Goal: Transaction & Acquisition: Purchase product/service

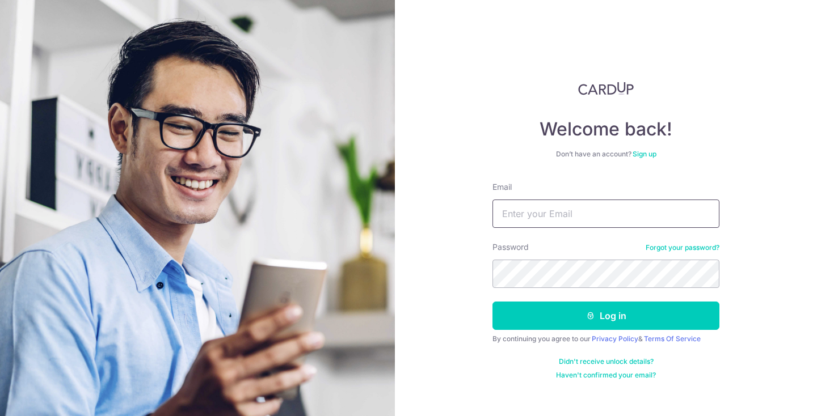
type input "[EMAIL_ADDRESS][DOMAIN_NAME]"
click at [606, 316] on button "Log in" at bounding box center [605, 316] width 227 height 28
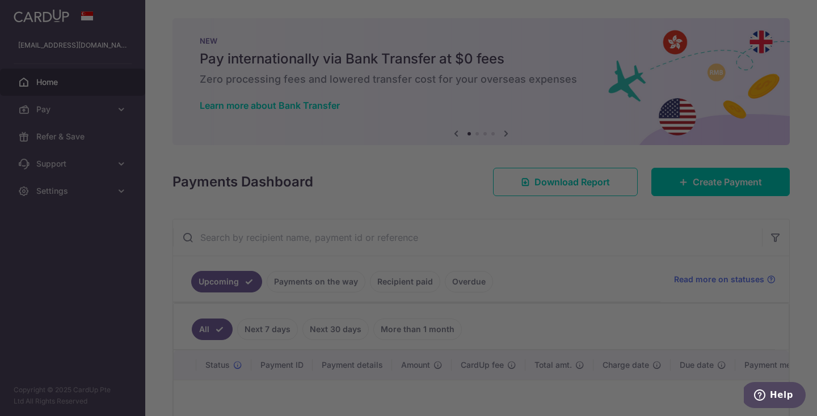
click at [67, 113] on div at bounding box center [412, 210] width 825 height 420
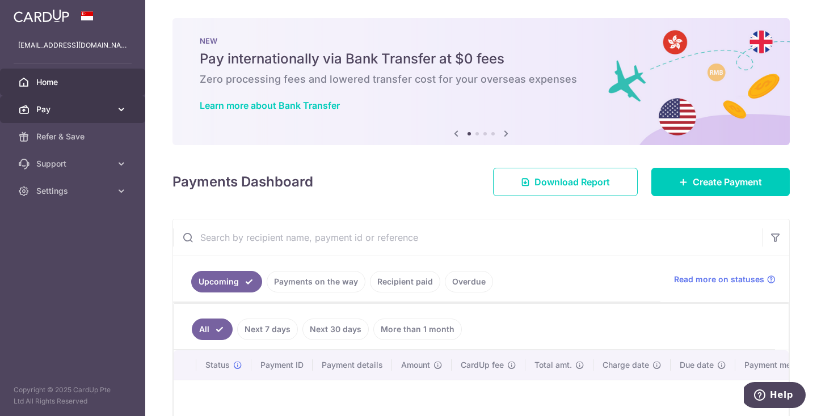
click at [118, 102] on link "Pay" at bounding box center [72, 109] width 145 height 27
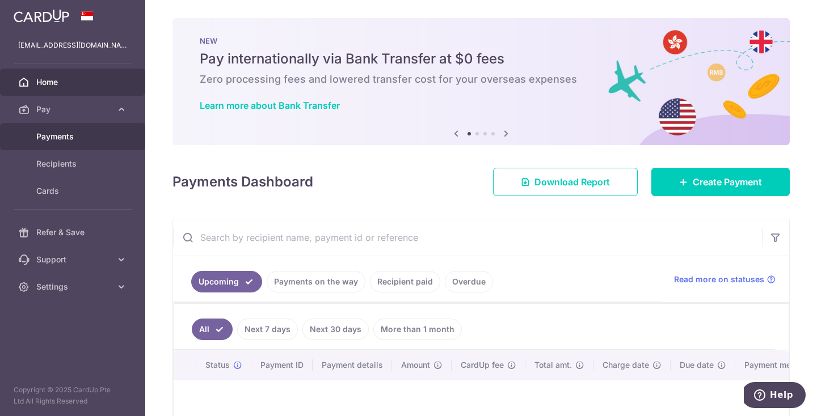
click at [96, 139] on span "Payments" at bounding box center [73, 136] width 75 height 11
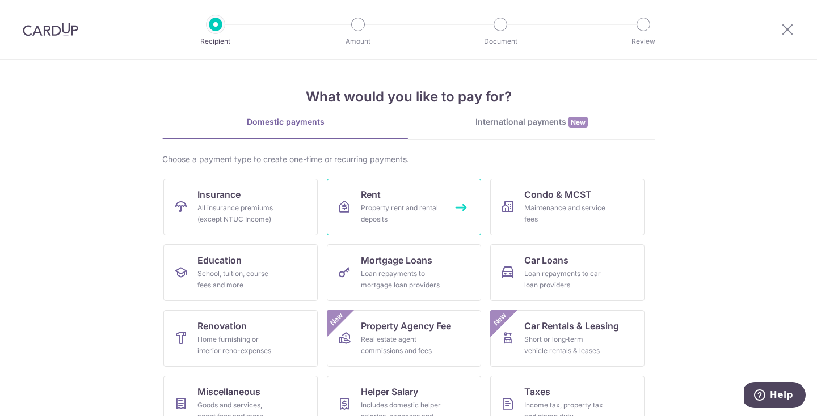
click at [419, 221] on div "Property rent and rental deposits" at bounding box center [402, 214] width 82 height 23
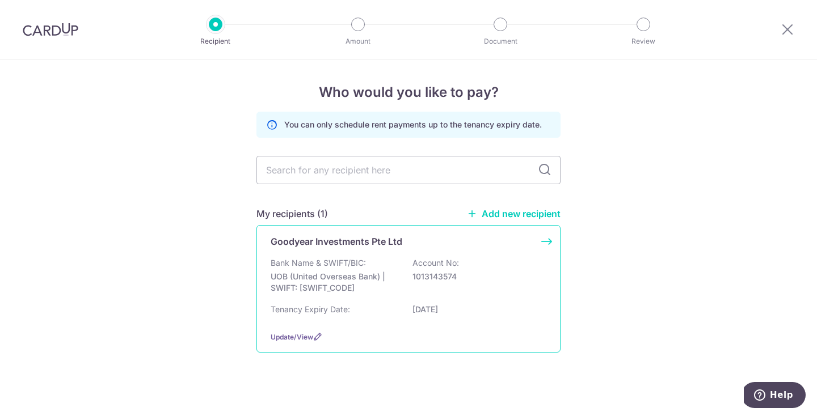
click at [401, 292] on div "Bank Name & SWIFT/BIC: UOB (United Overseas Bank) | SWIFT: UOVBSGSGXXX Account …" at bounding box center [409, 279] width 276 height 42
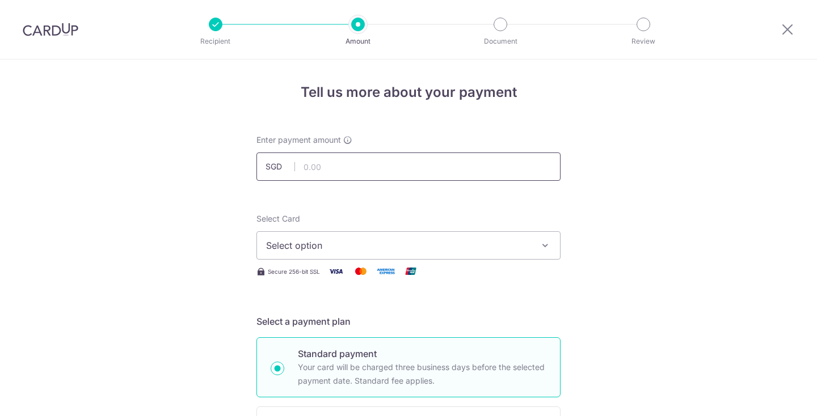
click at [328, 175] on input "text" at bounding box center [408, 167] width 304 height 28
type input "5,500.00"
click at [342, 258] on button "Select option" at bounding box center [408, 245] width 304 height 28
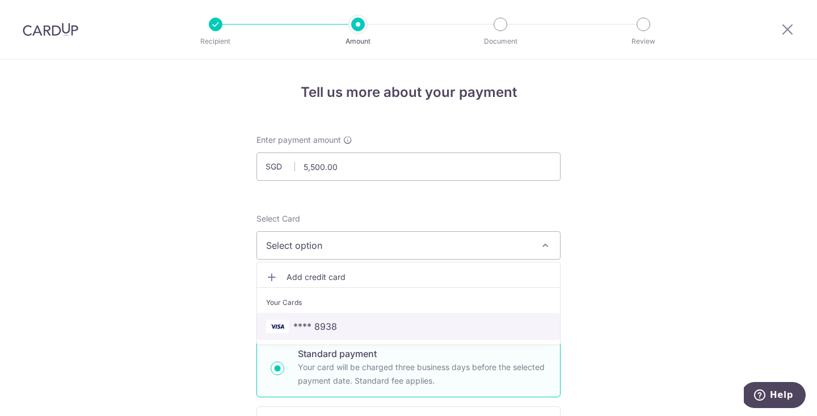
click at [344, 322] on span "**** 8938" at bounding box center [408, 327] width 285 height 14
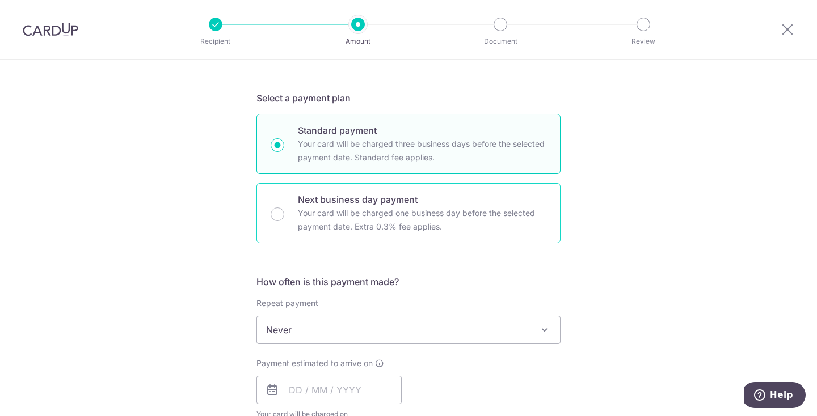
scroll to position [262, 0]
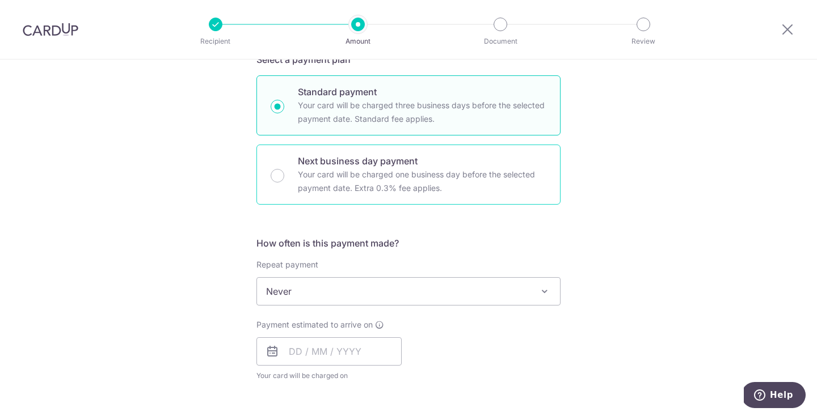
click at [296, 194] on div "Next business day payment Your card will be charged one business day before the…" at bounding box center [408, 175] width 304 height 60
radio input "false"
radio input "true"
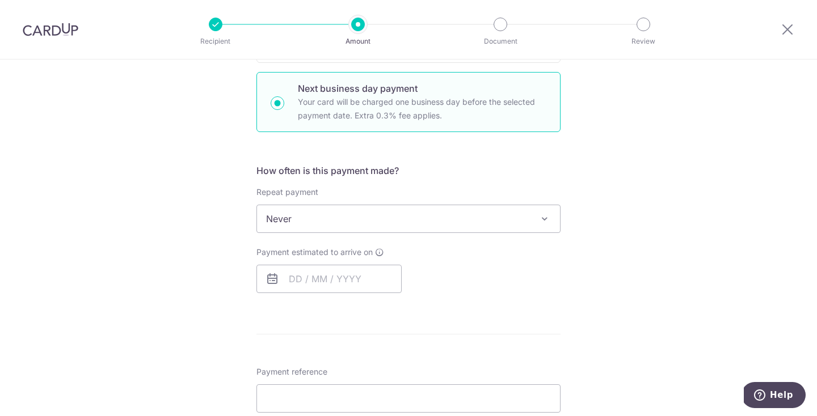
scroll to position [338, 0]
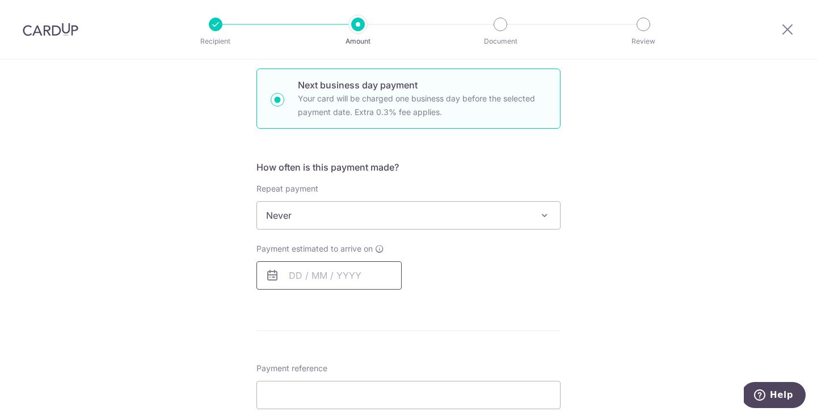
click at [291, 269] on input "text" at bounding box center [328, 276] width 145 height 28
click at [343, 381] on link "10" at bounding box center [348, 379] width 18 height 18
type input "[DATE]"
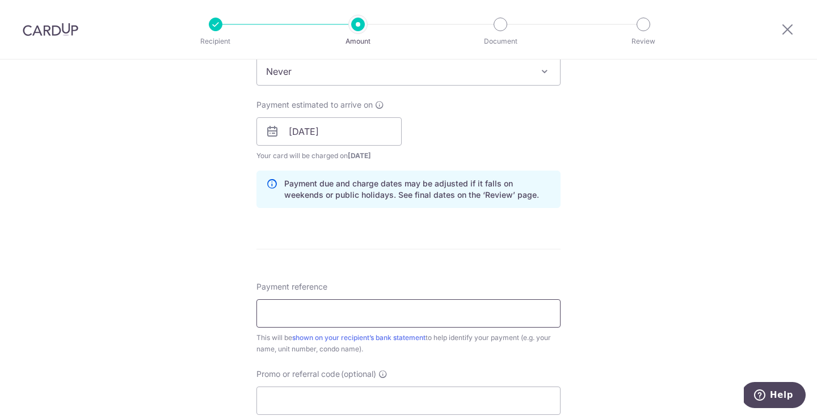
scroll to position [489, 0]
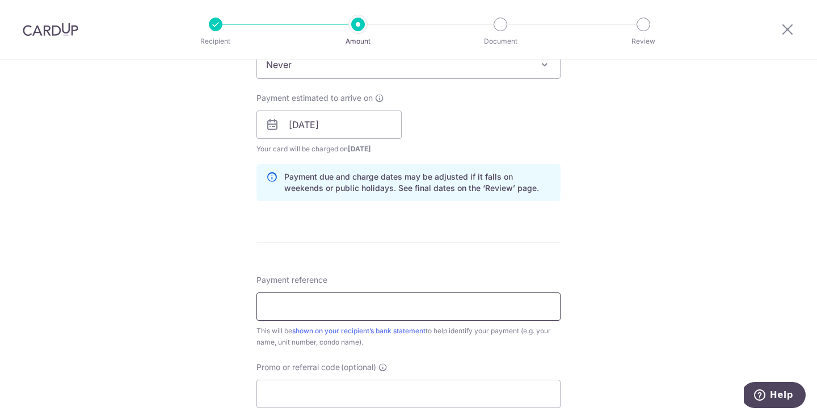
click at [351, 306] on input "Payment reference" at bounding box center [408, 307] width 304 height 28
click at [338, 305] on input "CF 02-10 Rent AUG 2025" at bounding box center [408, 307] width 304 height 28
type input "CF 02-10 Rent SEPT 2025"
click at [606, 331] on div "Tell us more about your payment Enter payment amount SGD 5,500.00 5500.00 Selec…" at bounding box center [408, 135] width 817 height 1128
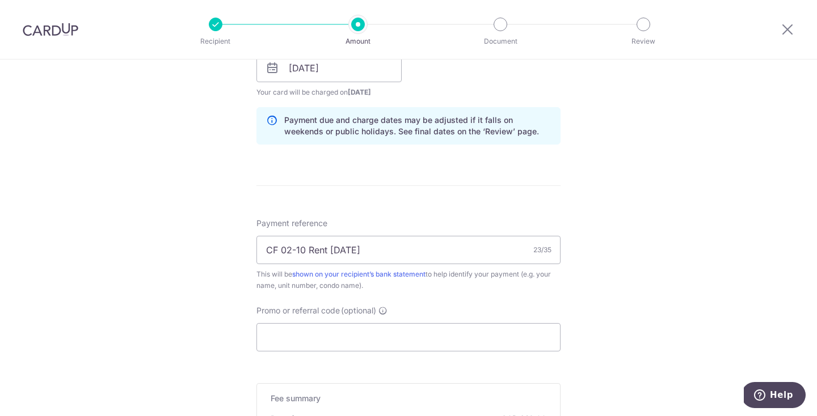
scroll to position [562, 0]
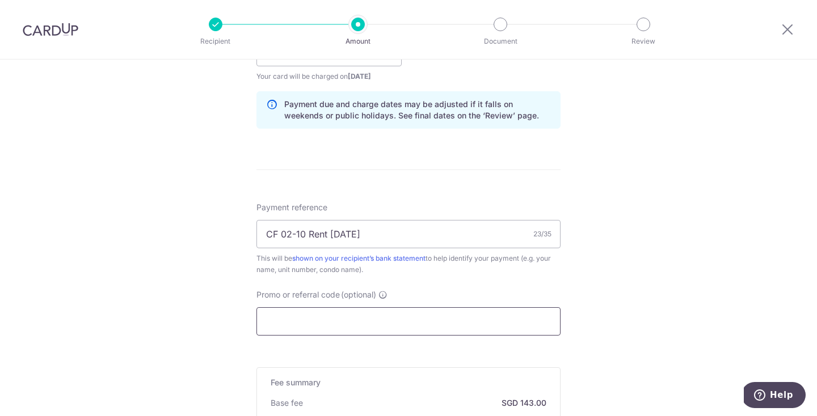
click at [453, 325] on input "Promo or referral code (optional)" at bounding box center [408, 321] width 304 height 28
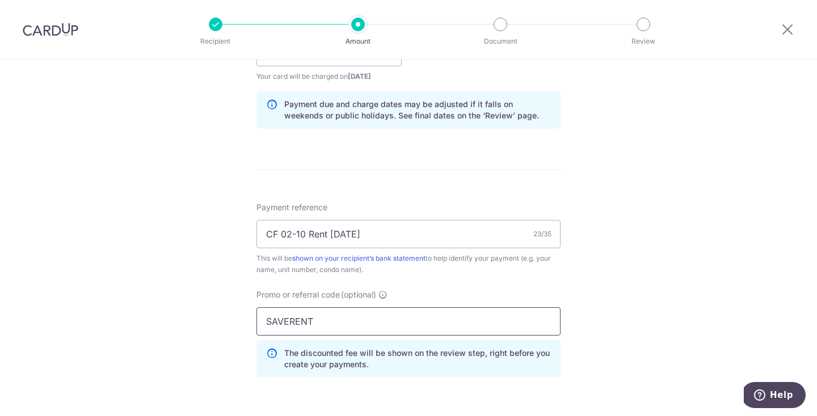
type input "SAVERENT179"
click at [632, 327] on div "Tell us more about your payment Enter payment amount SGD 5,500.00 5500.00 Selec…" at bounding box center [408, 87] width 817 height 1179
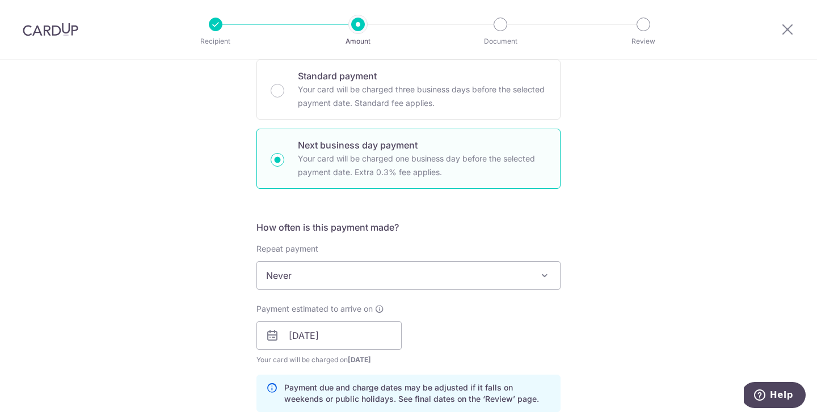
scroll to position [263, 0]
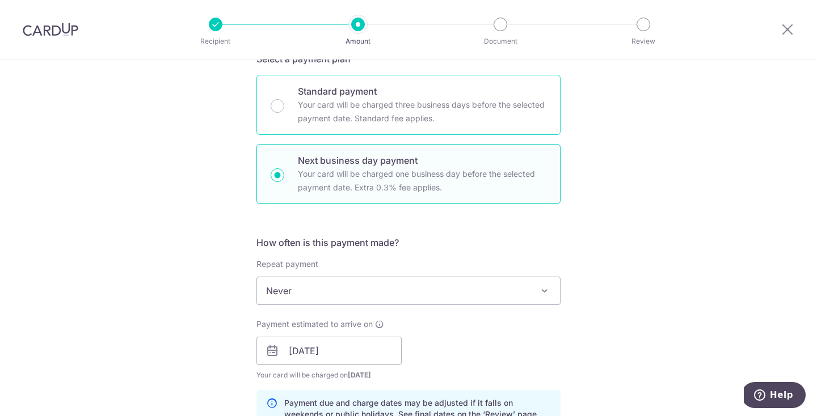
click at [282, 121] on div "Standard payment Your card will be charged three business days before the selec…" at bounding box center [408, 105] width 304 height 60
radio input "true"
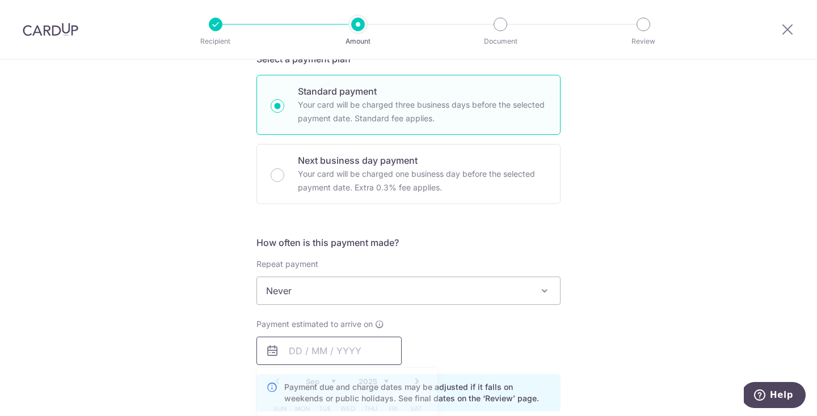
click at [363, 360] on input "text" at bounding box center [328, 351] width 145 height 28
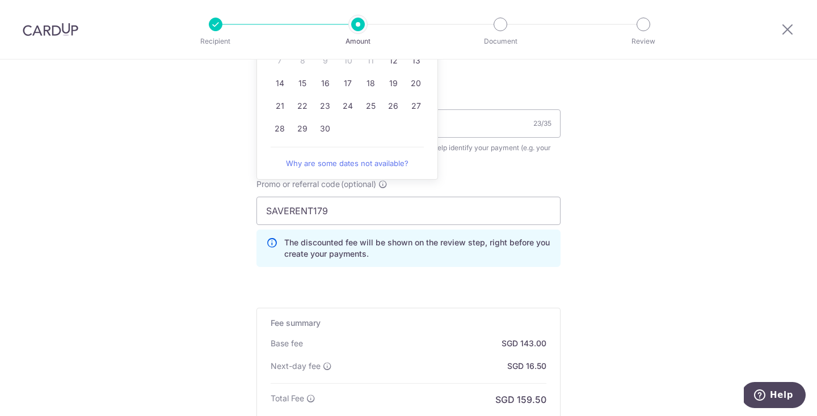
scroll to position [668, 0]
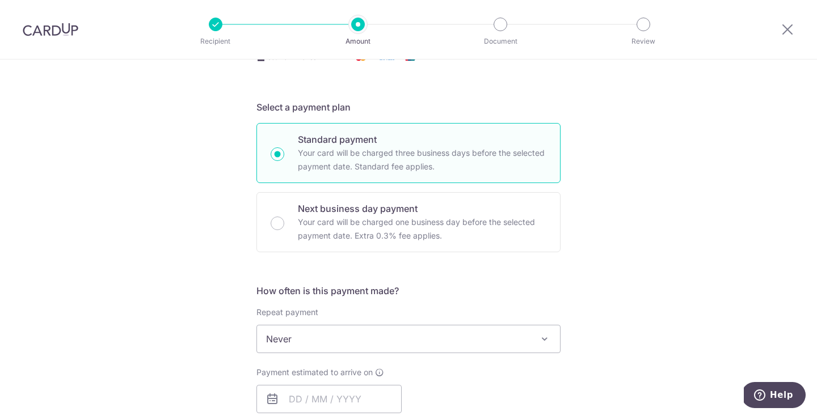
scroll to position [85, 0]
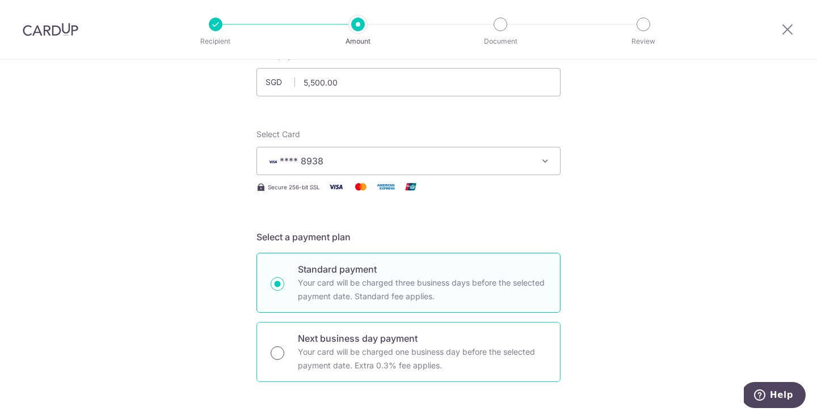
click at [282, 352] on input "Next business day payment Your card will be charged one business day before the…" at bounding box center [278, 354] width 14 height 14
radio input "true"
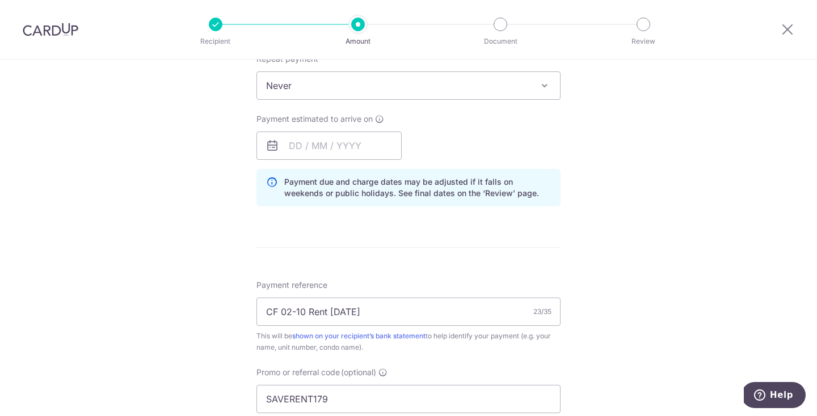
scroll to position [511, 0]
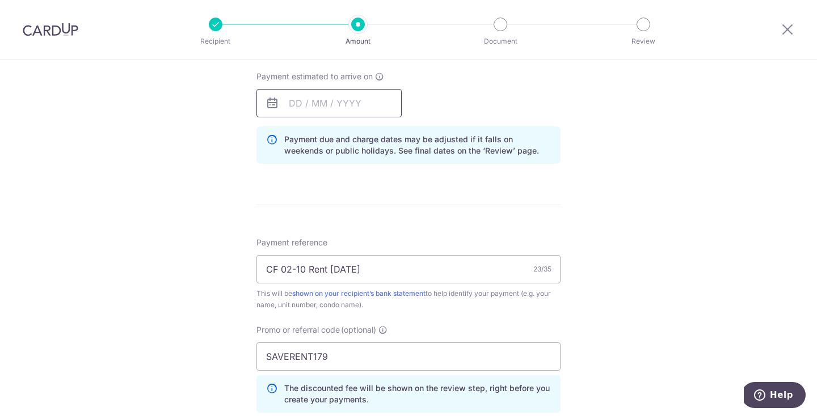
click at [292, 106] on input "text" at bounding box center [328, 103] width 145 height 28
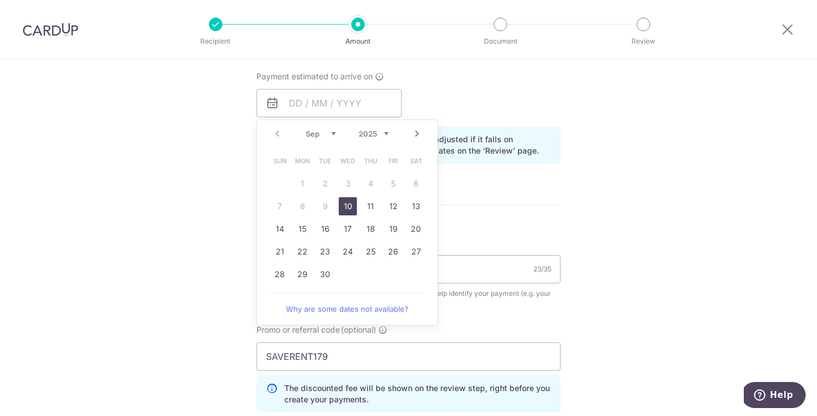
click at [344, 213] on link "10" at bounding box center [348, 206] width 18 height 18
type input "[DATE]"
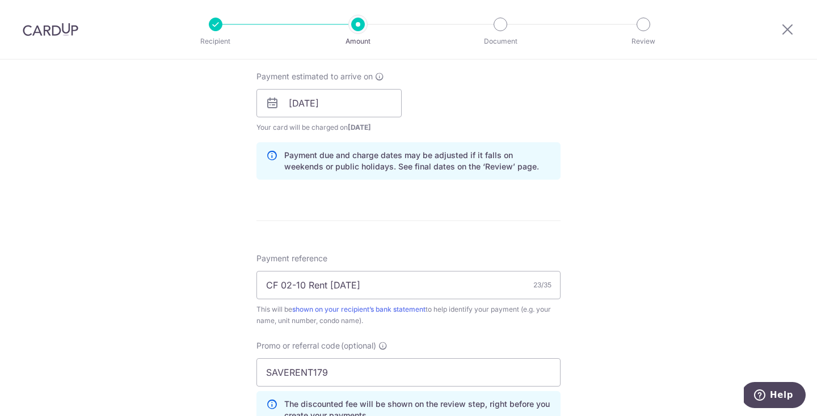
click at [583, 179] on div "Tell us more about your payment Enter payment amount SGD 5,500.00 5500.00 Selec…" at bounding box center [408, 138] width 817 height 1179
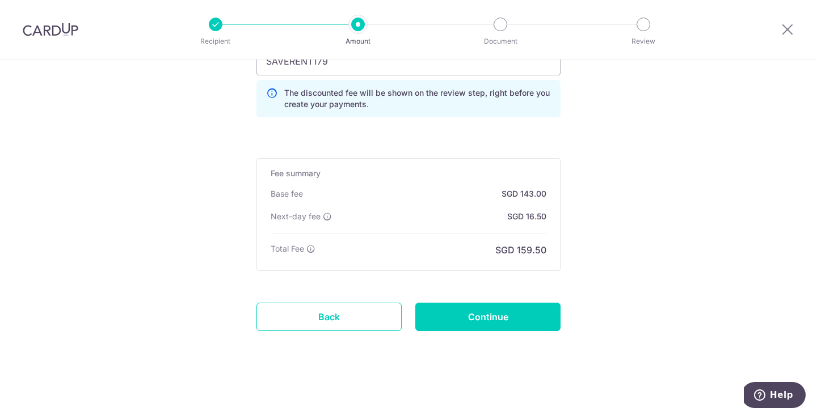
scroll to position [822, 0]
click at [496, 314] on input "Continue" at bounding box center [487, 317] width 145 height 28
type input "Create Schedule"
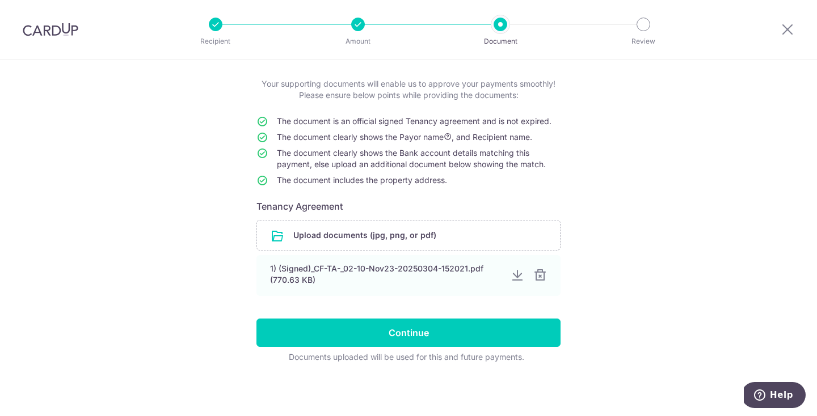
scroll to position [56, 0]
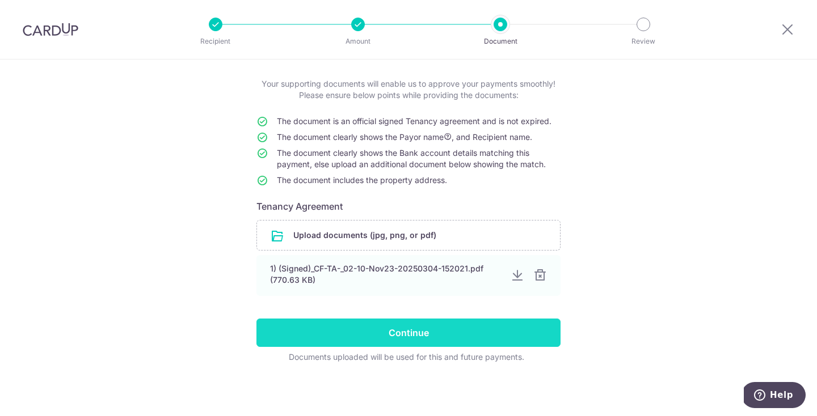
click at [469, 340] on input "Continue" at bounding box center [408, 333] width 304 height 28
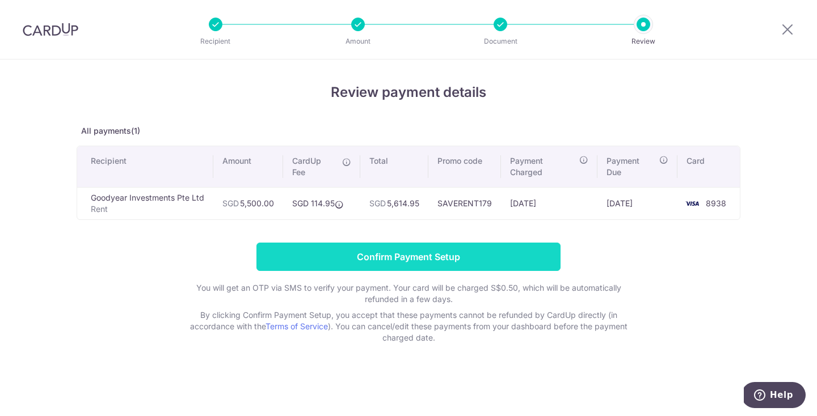
click at [421, 256] on input "Confirm Payment Setup" at bounding box center [408, 257] width 304 height 28
click at [379, 259] on input "Confirm Payment Setup" at bounding box center [408, 257] width 304 height 28
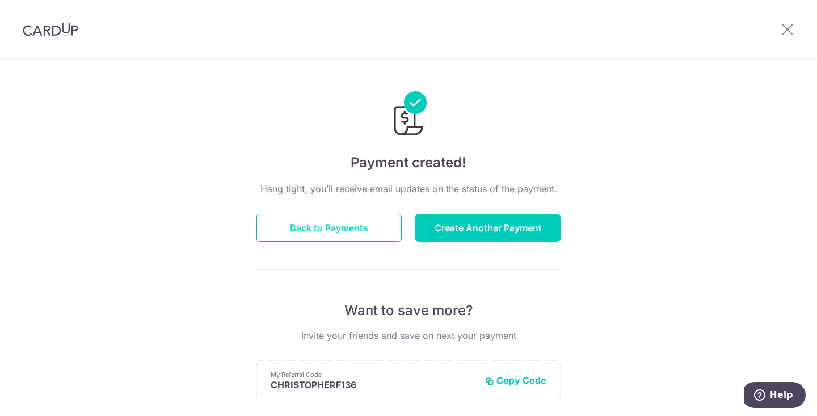
click at [351, 225] on button "Back to Payments" at bounding box center [328, 228] width 145 height 28
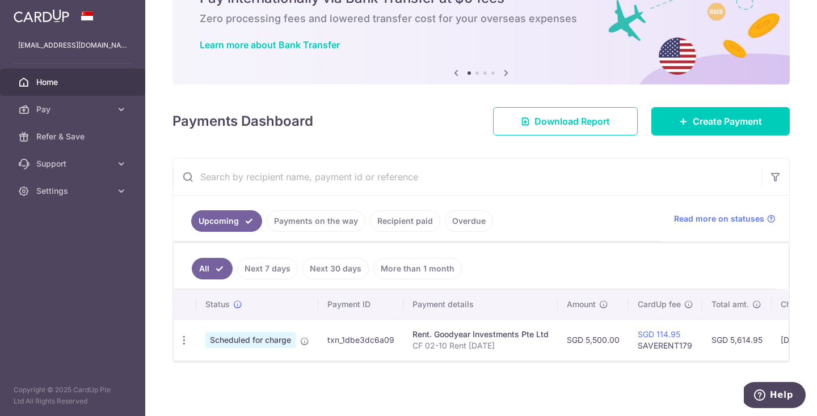
scroll to position [61, 0]
